Goal: Information Seeking & Learning: Learn about a topic

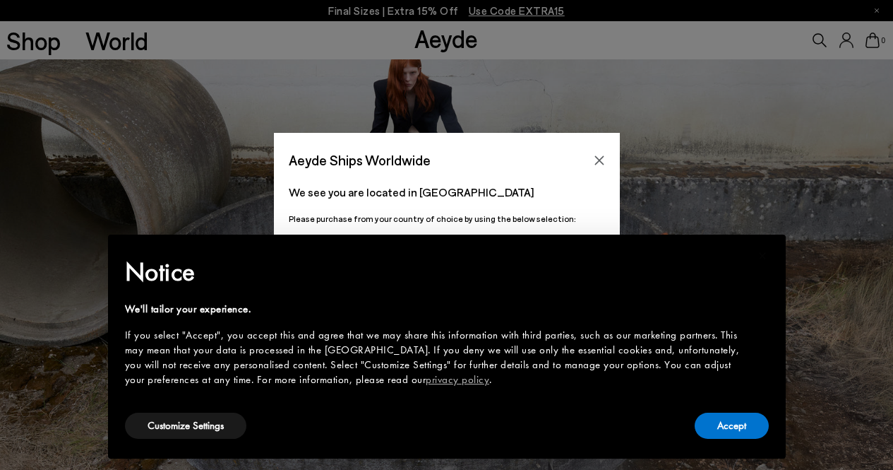
click at [595, 162] on icon "Close" at bounding box center [599, 160] width 11 height 11
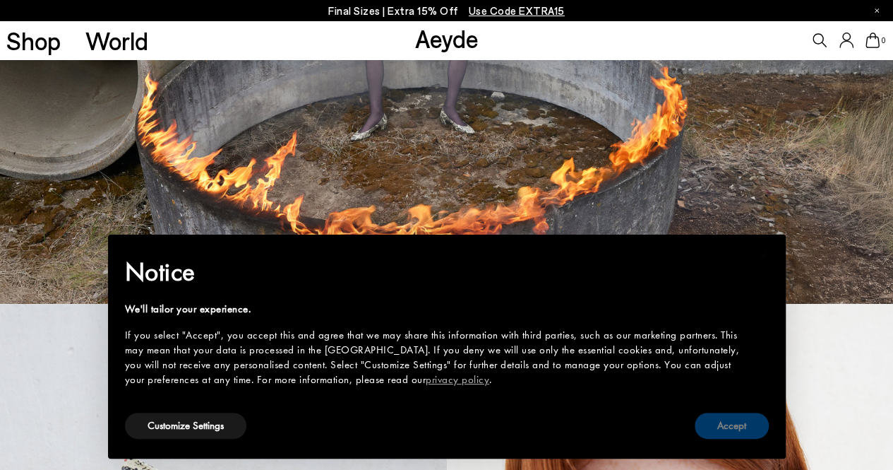
click at [723, 437] on button "Accept" at bounding box center [732, 425] width 74 height 26
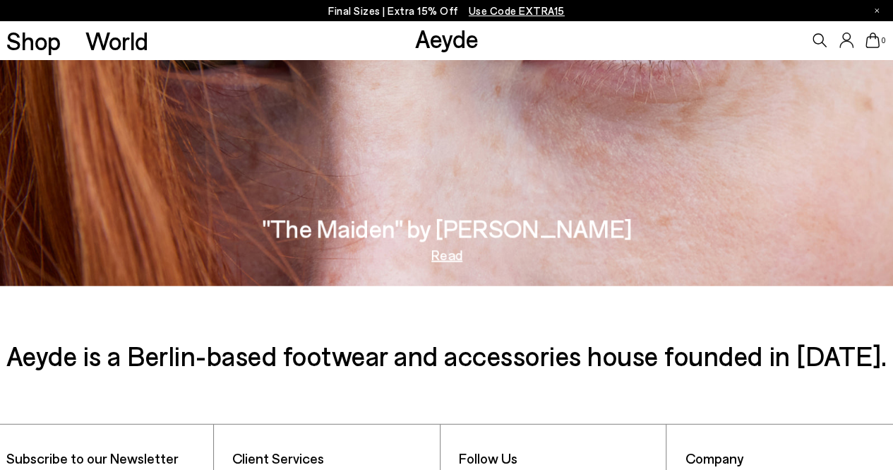
scroll to position [2080, 0]
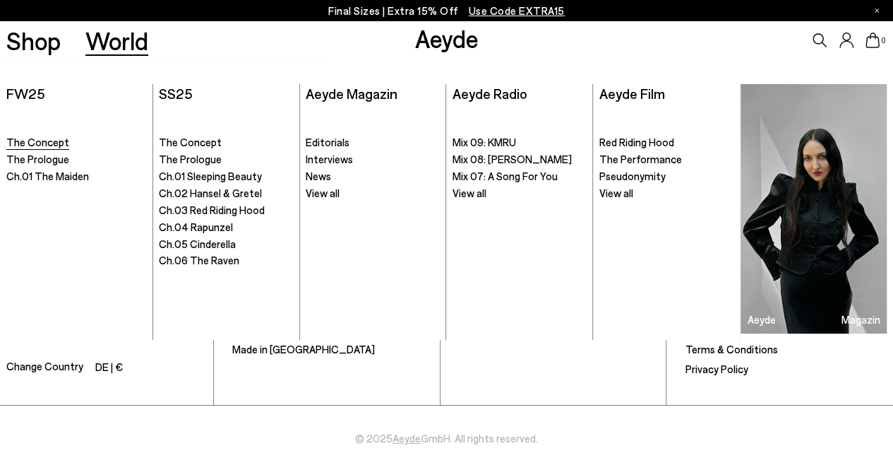
click at [61, 147] on span "The Concept" at bounding box center [37, 142] width 63 height 13
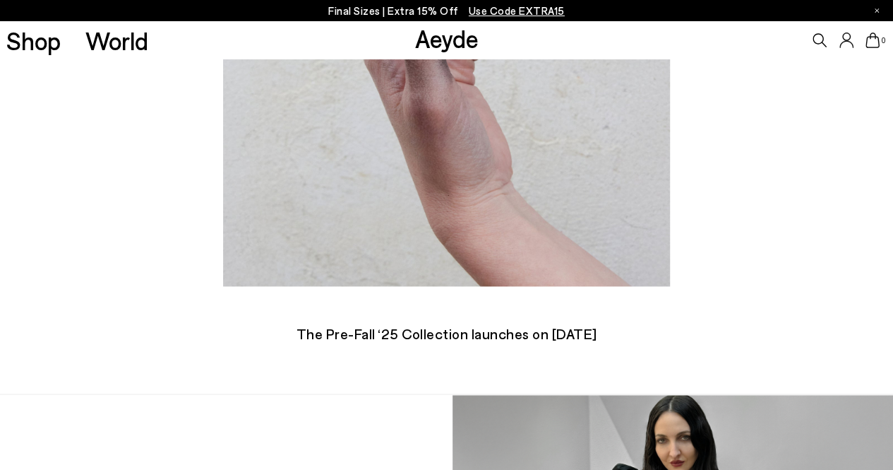
scroll to position [782, 0]
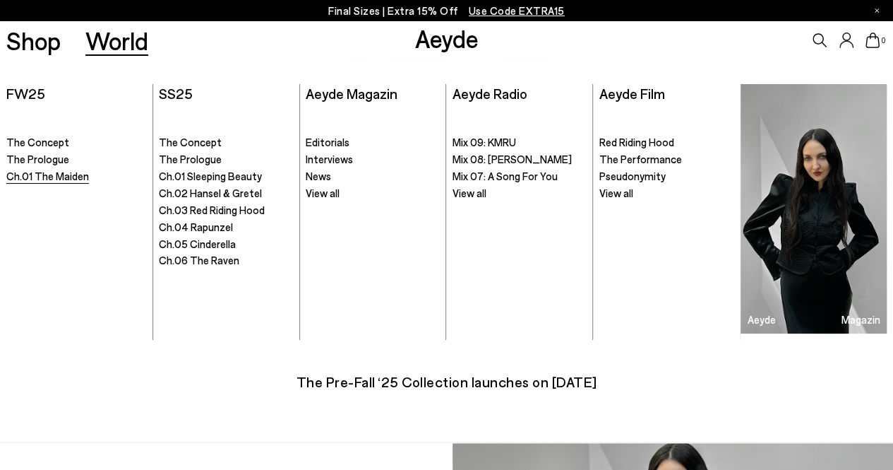
click at [75, 172] on span "Ch.01 The Maiden" at bounding box center [47, 175] width 83 height 13
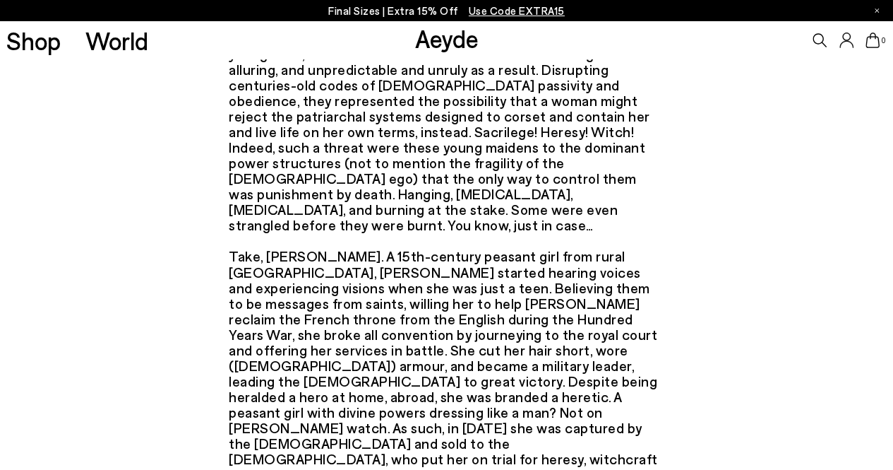
scroll to position [1073, 0]
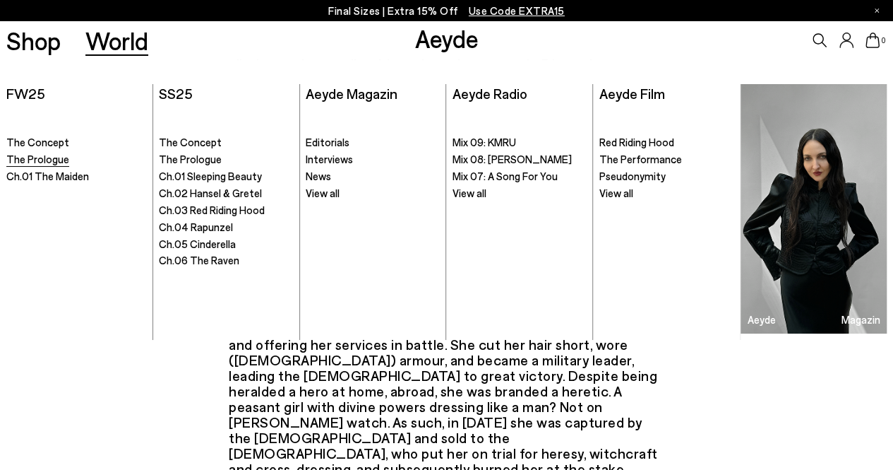
click at [42, 165] on span "The Prologue" at bounding box center [37, 159] width 63 height 13
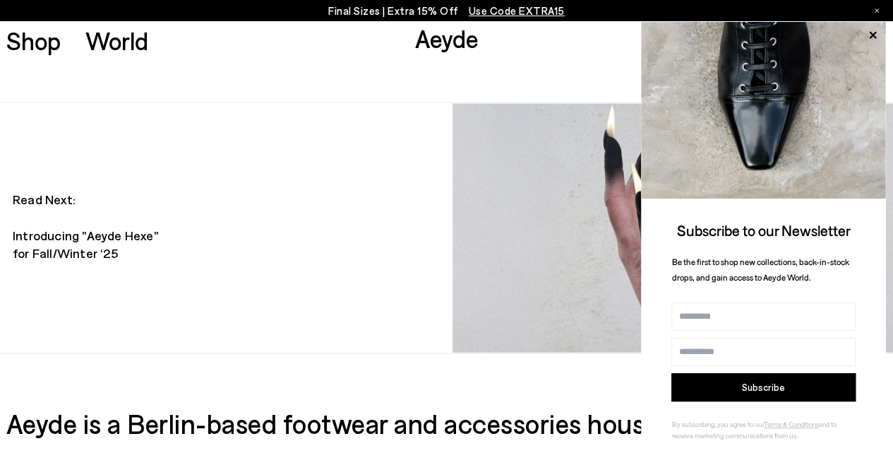
scroll to position [1524, 0]
